Goal: Information Seeking & Learning: Understand process/instructions

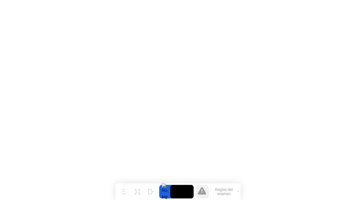
click at [227, 188] on button "Reglas del examen" at bounding box center [225, 191] width 30 height 9
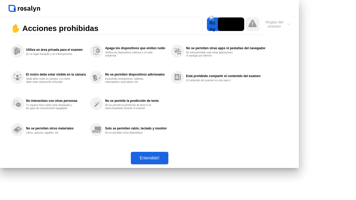
click at [167, 160] on div "Entendido!" at bounding box center [149, 158] width 34 height 5
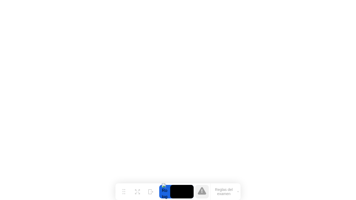
click at [166, 194] on div at bounding box center [164, 192] width 11 height 14
click at [183, 191] on video at bounding box center [181, 192] width 23 height 14
click at [200, 192] on icon at bounding box center [202, 191] width 8 height 8
click at [222, 187] on button "Reglas del examen" at bounding box center [225, 191] width 30 height 9
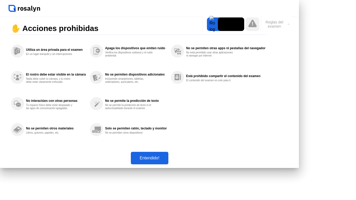
click at [167, 160] on div "Entendido!" at bounding box center [149, 158] width 34 height 5
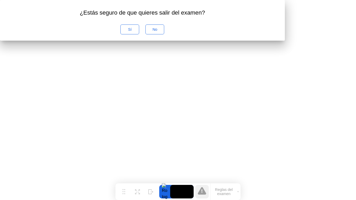
click at [137, 31] on div "Sí" at bounding box center [129, 29] width 15 height 4
